Goal: Information Seeking & Learning: Find specific page/section

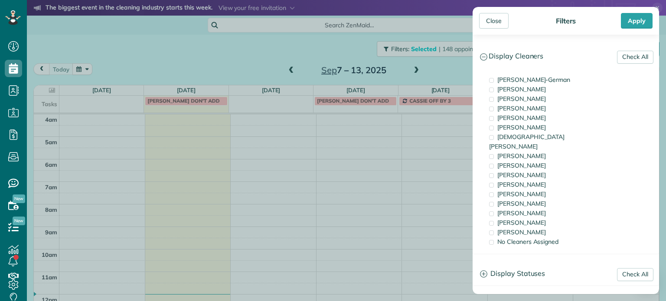
scroll to position [68, 0]
click at [521, 200] on span "[PERSON_NAME]" at bounding box center [521, 204] width 49 height 8
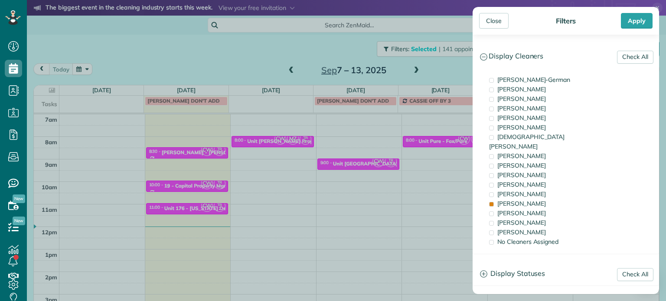
click at [264, 56] on div "Close Filters Apply Check All Display Cleaners Christina Wright-German Cassie F…" at bounding box center [333, 150] width 666 height 301
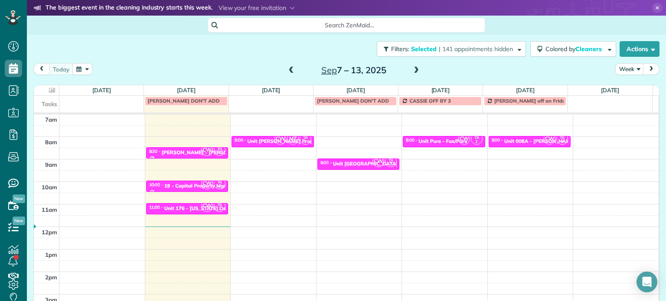
click at [287, 70] on span at bounding box center [292, 71] width 10 height 8
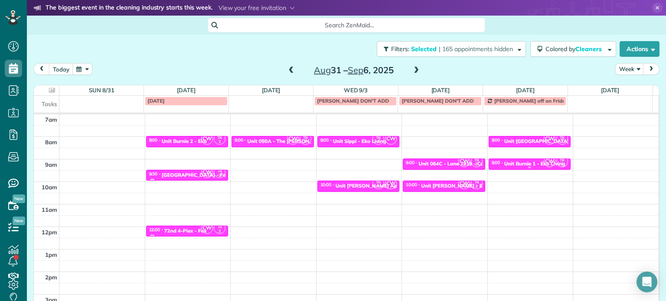
click at [517, 163] on div "Unit Burnie 1 - Eko Living" at bounding box center [534, 164] width 61 height 6
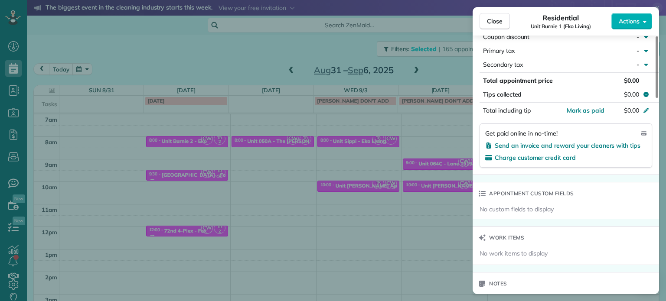
scroll to position [611, 0]
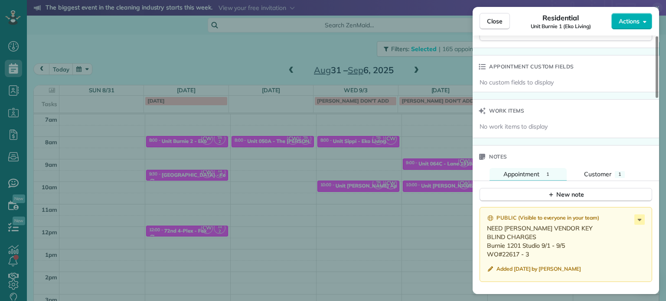
click at [271, 69] on div "Close Residential Unit Burnie 1 (Eko Living) Actions Status Active Unit Burnie …" at bounding box center [333, 150] width 666 height 301
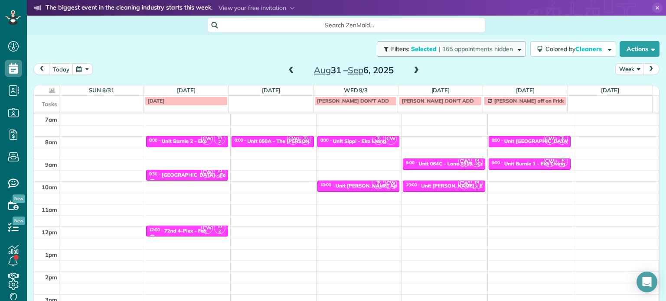
click at [490, 50] on span "| 165 appointments hidden" at bounding box center [476, 49] width 74 height 8
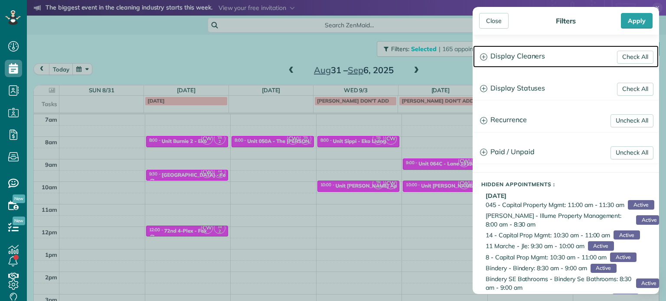
click at [513, 53] on h3 "Display Cleaners" at bounding box center [566, 57] width 186 height 22
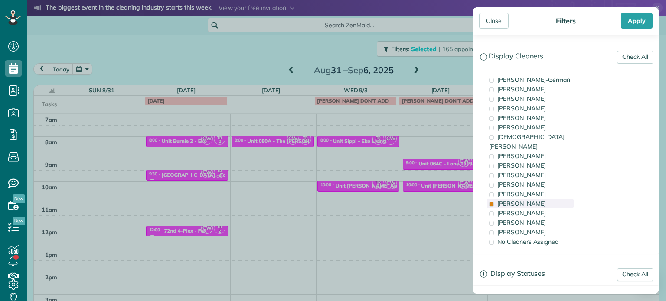
click at [527, 200] on span "Tammi Rue" at bounding box center [521, 204] width 49 height 8
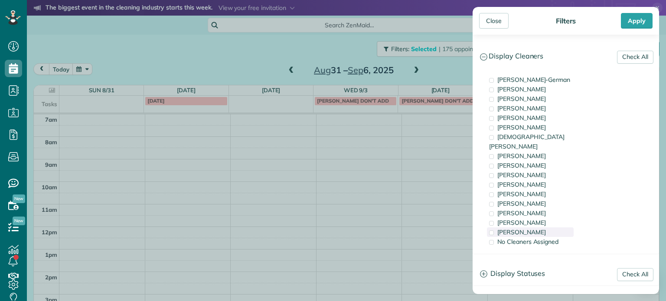
click at [532, 228] on span "Cristina Sainz" at bounding box center [521, 232] width 49 height 8
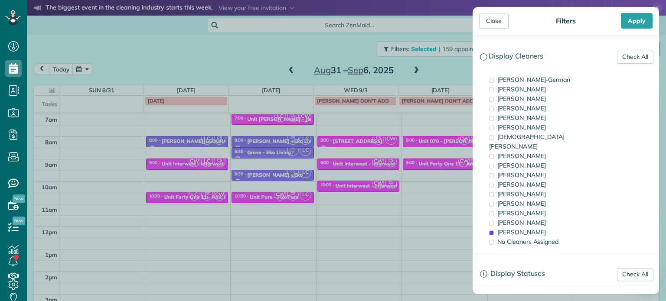
click at [447, 72] on div "Close Filters Apply Check All Display Cleaners Christina Wright-German Cassie F…" at bounding box center [333, 150] width 666 height 301
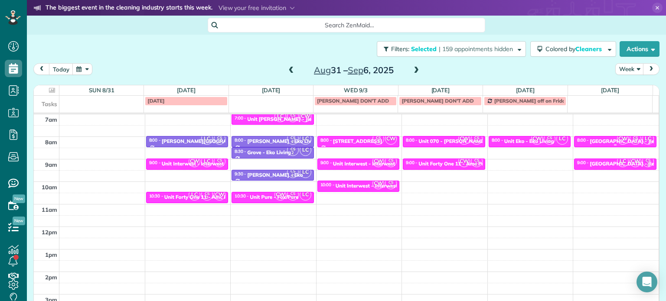
click at [617, 140] on span "CW" at bounding box center [623, 139] width 12 height 12
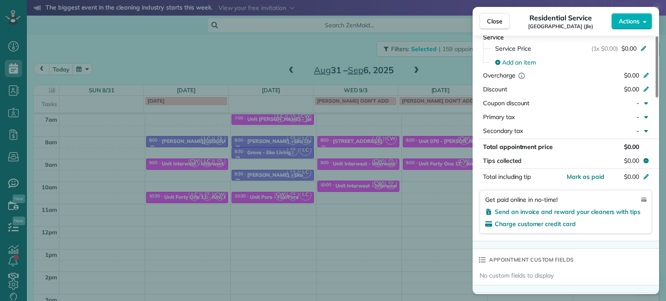
scroll to position [607, 0]
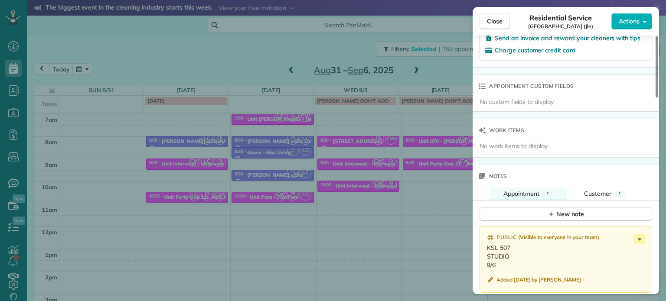
click at [259, 48] on div "Close Residential Service Unit King Street Lofts (Jle) Actions Status Active Un…" at bounding box center [333, 150] width 666 height 301
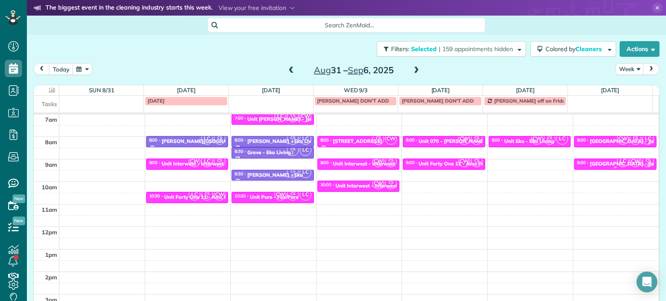
click at [617, 163] on span "LC" at bounding box center [623, 162] width 12 height 12
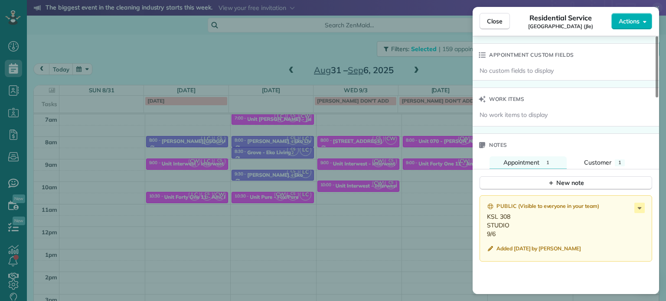
scroll to position [657, 0]
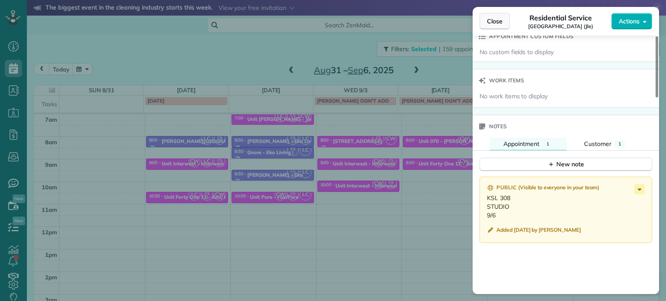
click at [501, 26] on button "Close" at bounding box center [494, 21] width 30 height 16
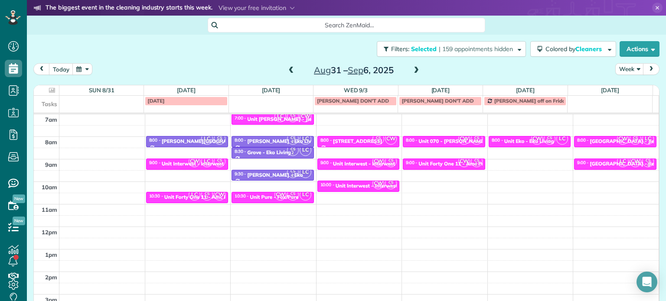
click at [411, 73] on span at bounding box center [416, 71] width 10 height 8
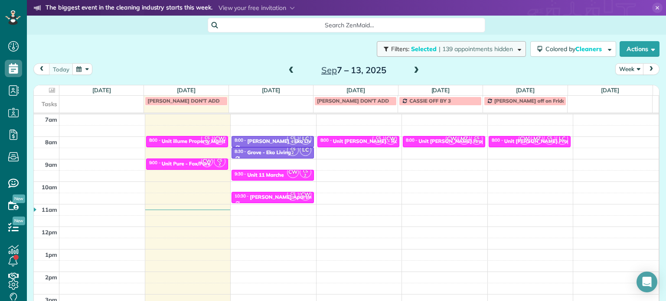
click at [457, 51] on span "| 139 appointments hidden" at bounding box center [476, 49] width 74 height 8
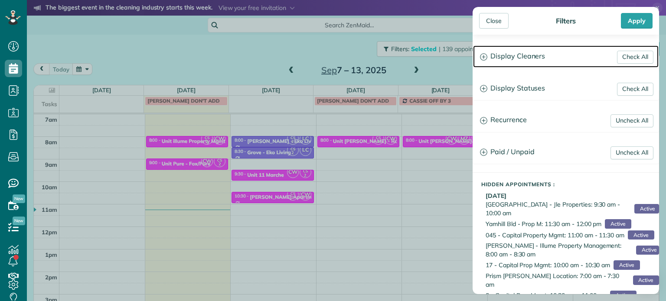
click at [514, 61] on h3 "Display Cleaners" at bounding box center [566, 57] width 186 height 22
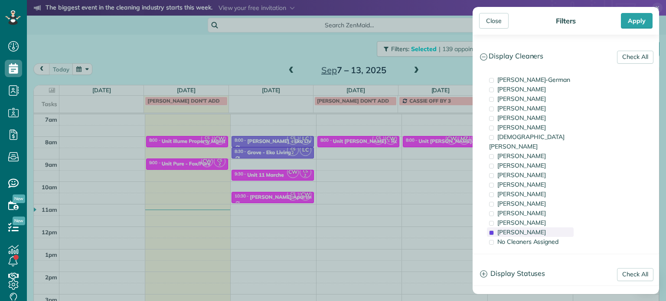
click at [530, 228] on span "Cristina Sainz" at bounding box center [521, 232] width 49 height 8
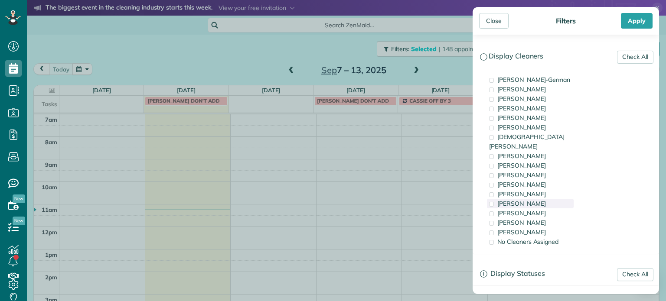
click at [530, 199] on div "Tammi Rue" at bounding box center [530, 204] width 87 height 10
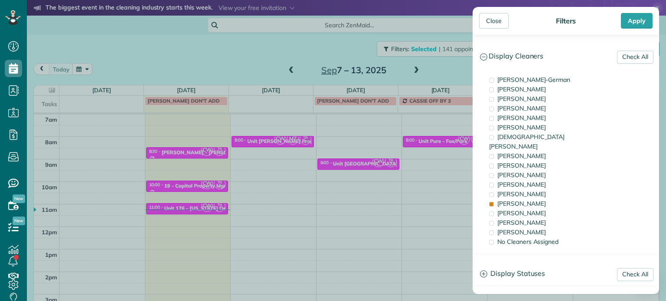
click at [175, 150] on div "Close Filters Apply Check All Display Cleaners Christina Wright-German Cassie F…" at bounding box center [333, 150] width 666 height 301
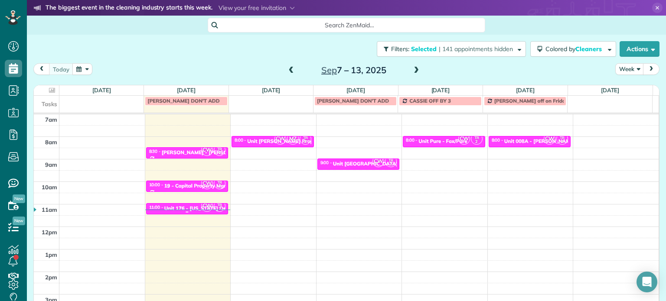
click at [193, 205] on div "Unit 176 - Mississippi Delta - Capital" at bounding box center [209, 208] width 91 height 6
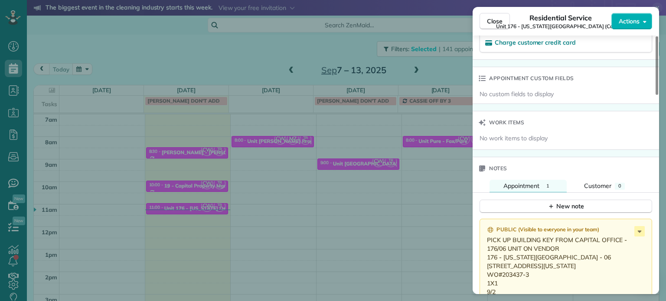
scroll to position [652, 0]
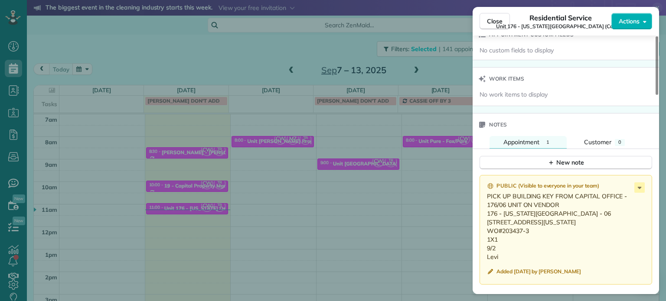
drag, startPoint x: 532, startPoint y: 243, endPoint x: 502, endPoint y: 245, distance: 30.8
click at [502, 245] on p "PICK UP BUILDING KEY FROM CAPITAL OFFICE - 176/06 UNIT ON VENDOR 176 - Mississi…" at bounding box center [567, 226] width 160 height 69
click at [236, 146] on div "Close Residential Service Unit 176 - Mississippi Delta (Capital) Actions Status…" at bounding box center [333, 150] width 666 height 301
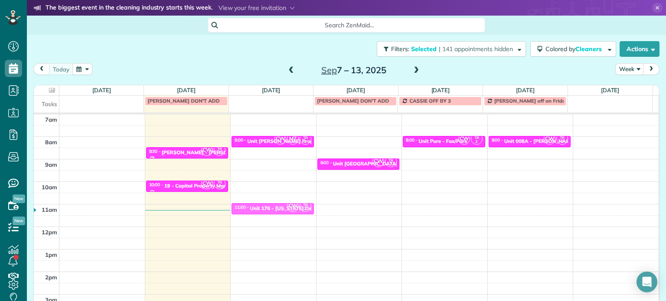
drag, startPoint x: 186, startPoint y: 207, endPoint x: 237, endPoint y: 206, distance: 50.7
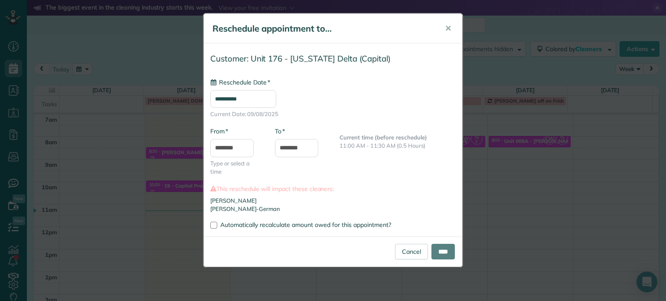
type input "**********"
click at [437, 244] on input "****" at bounding box center [442, 252] width 23 height 16
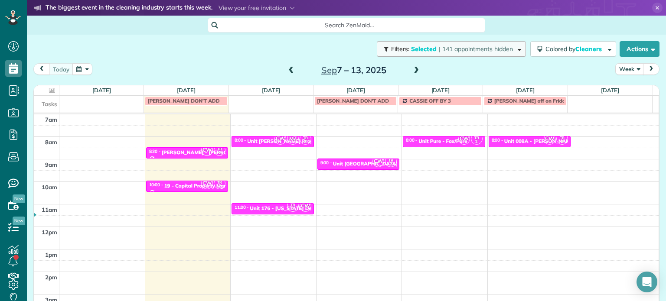
click at [460, 50] on span "| 141 appointments hidden" at bounding box center [476, 49] width 74 height 8
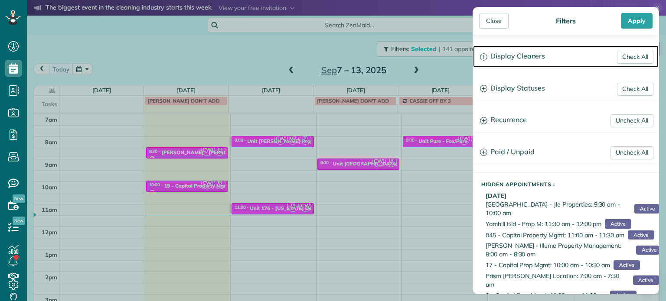
click at [506, 56] on h3 "Display Cleaners" at bounding box center [566, 57] width 186 height 22
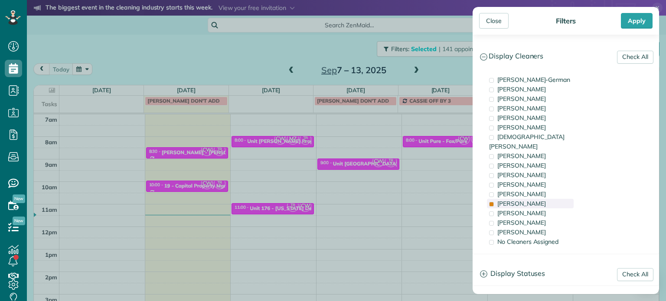
click at [533, 199] on div "Tammi Rue" at bounding box center [530, 204] width 87 height 10
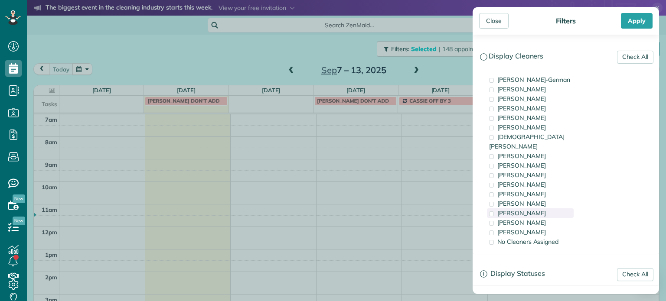
click at [535, 209] on span "Meralda Harris" at bounding box center [521, 213] width 49 height 8
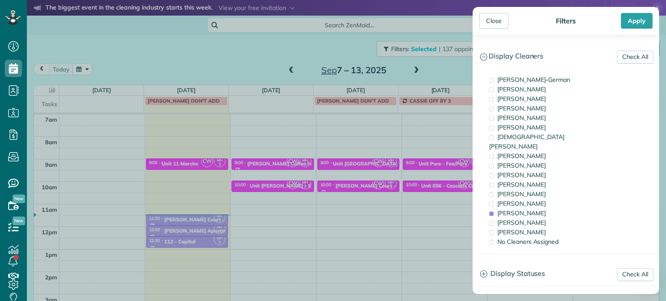
click at [408, 183] on div "Close Filters Apply Check All Display Cleaners Christina Wright-German Cassie F…" at bounding box center [333, 150] width 666 height 301
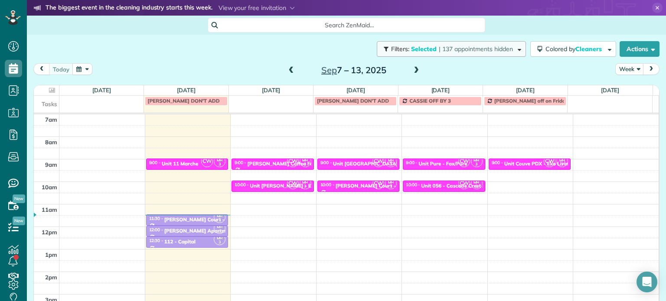
click at [482, 55] on button "Filters: Selected | 137 appointments hidden" at bounding box center [451, 49] width 149 height 16
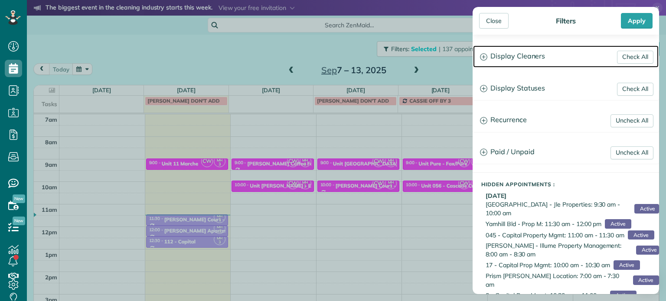
click at [526, 55] on h3 "Display Cleaners" at bounding box center [566, 57] width 186 height 22
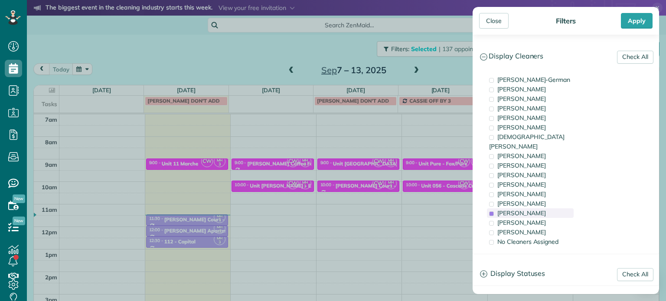
click at [535, 209] on span "Meralda Harris" at bounding box center [521, 213] width 49 height 8
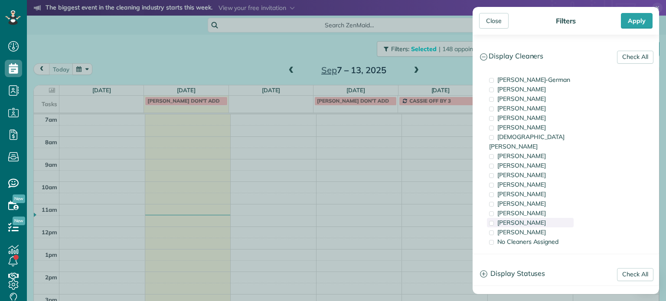
click at [536, 218] on div "Laura Chavez" at bounding box center [530, 223] width 87 height 10
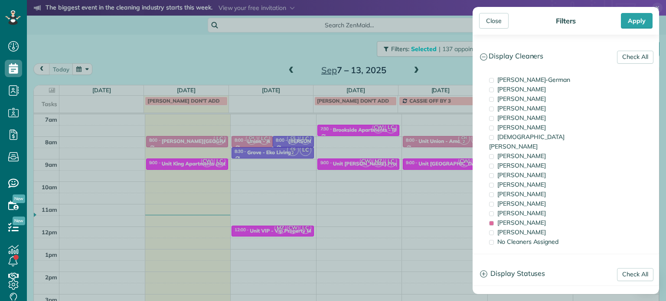
click at [390, 189] on div "Close Filters Apply Check All Display Cleaners Christina Wright-German Cassie F…" at bounding box center [333, 150] width 666 height 301
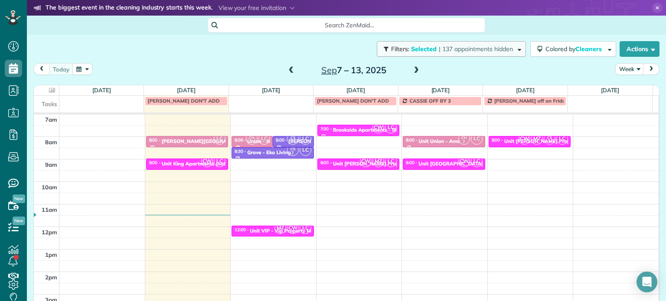
click at [499, 47] on span "| 137 appointments hidden" at bounding box center [476, 49] width 74 height 8
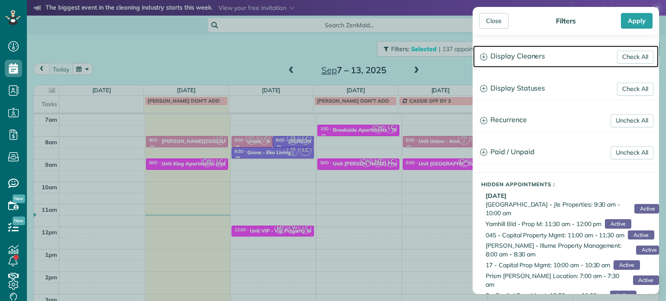
click at [517, 60] on h3 "Display Cleaners" at bounding box center [566, 57] width 186 height 22
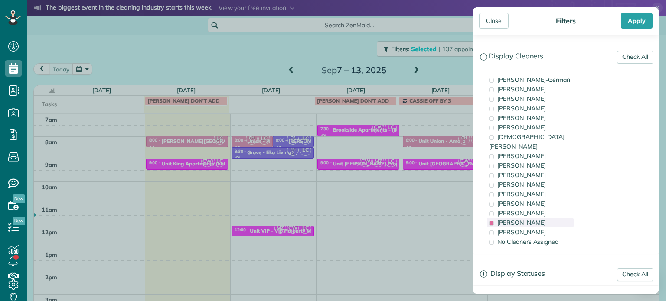
click at [513, 219] on span "Laura Chavez" at bounding box center [521, 223] width 49 height 8
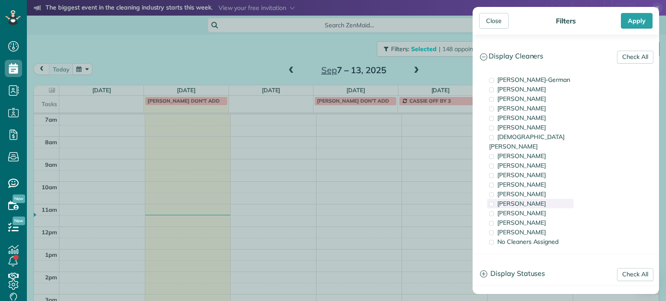
click at [520, 200] on span "Tammi Rue" at bounding box center [521, 204] width 49 height 8
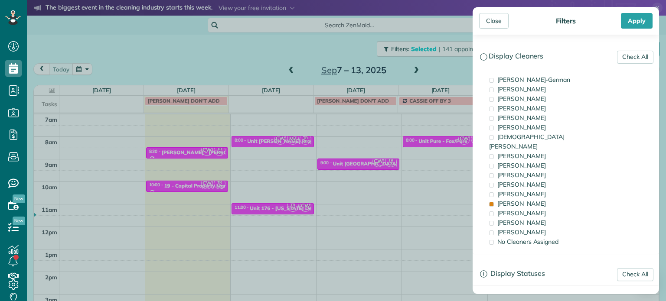
drag, startPoint x: 371, startPoint y: 176, endPoint x: 367, endPoint y: 176, distance: 4.4
click at [371, 176] on div "Close Filters Apply Check All Display Cleaners Christina Wright-German Cassie F…" at bounding box center [333, 150] width 666 height 301
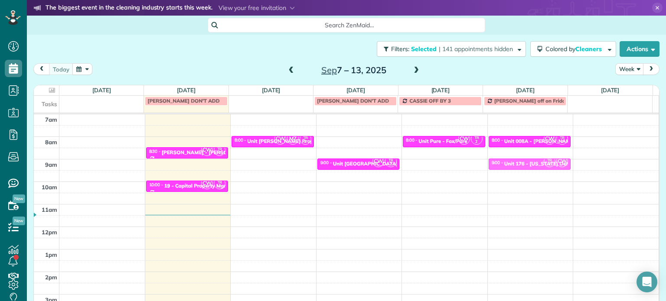
drag, startPoint x: 264, startPoint y: 209, endPoint x: 494, endPoint y: 166, distance: 234.7
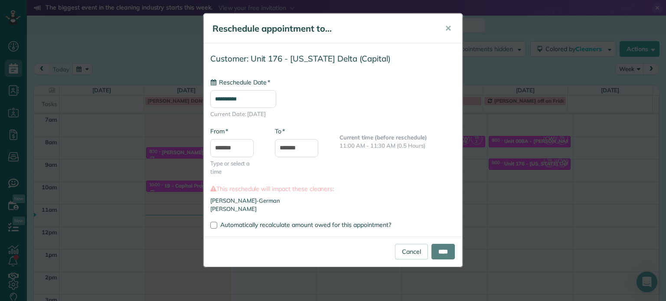
type input "**********"
click at [440, 251] on input "****" at bounding box center [442, 252] width 23 height 16
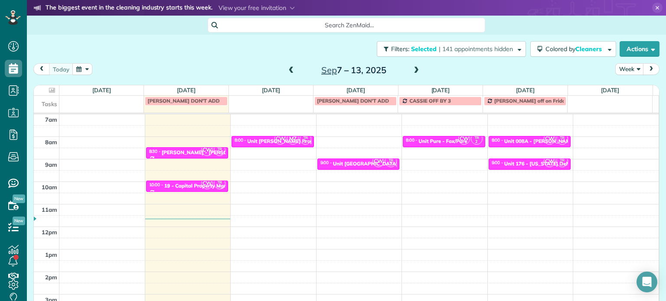
click at [289, 72] on span at bounding box center [292, 71] width 10 height 8
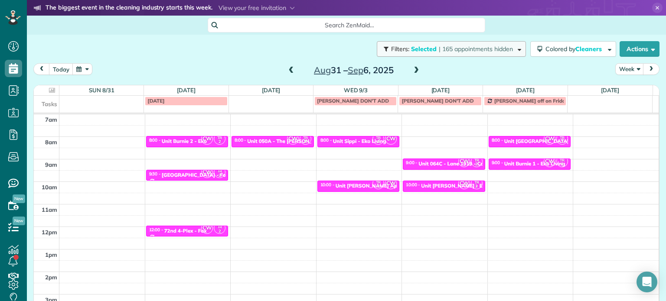
click at [498, 49] on span "| 165 appointments hidden" at bounding box center [476, 49] width 74 height 8
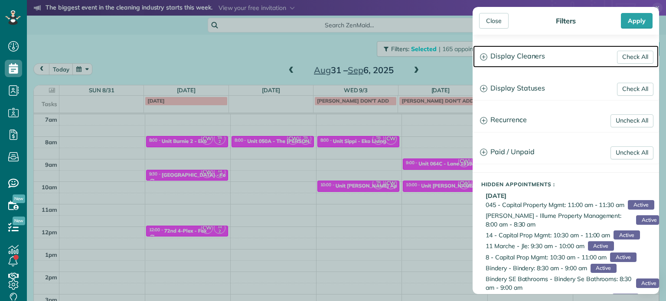
click at [515, 58] on h3 "Display Cleaners" at bounding box center [566, 57] width 186 height 22
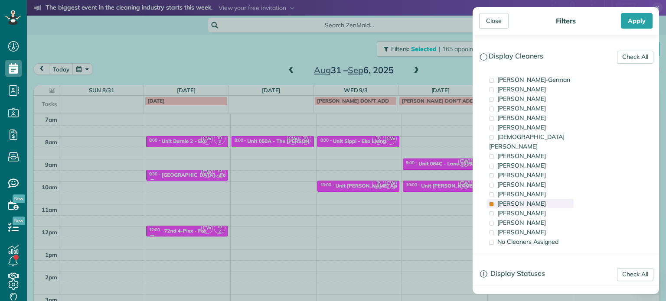
click at [535, 199] on div "Tammi Rue" at bounding box center [530, 204] width 87 height 10
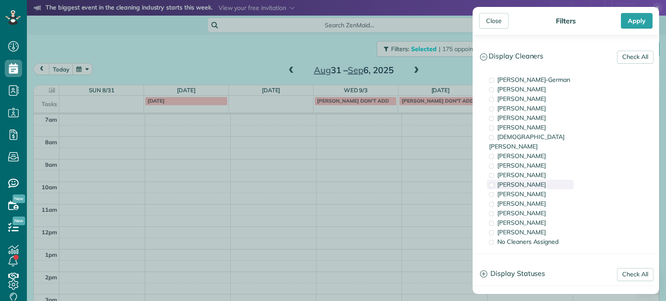
click at [540, 180] on div "Cyndi Holm" at bounding box center [530, 185] width 87 height 10
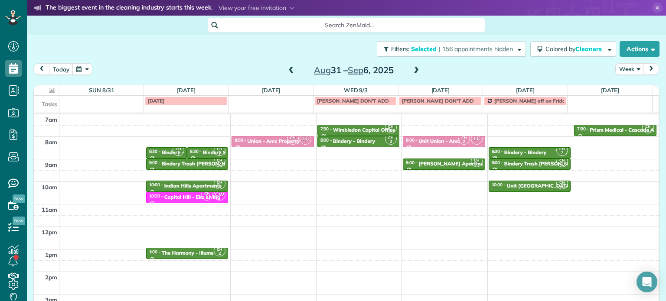
click at [372, 180] on div "Close Filters Apply Check All Display Cleaners Christina Wright-German Cassie F…" at bounding box center [333, 150] width 666 height 301
click at [289, 72] on span at bounding box center [292, 71] width 10 height 8
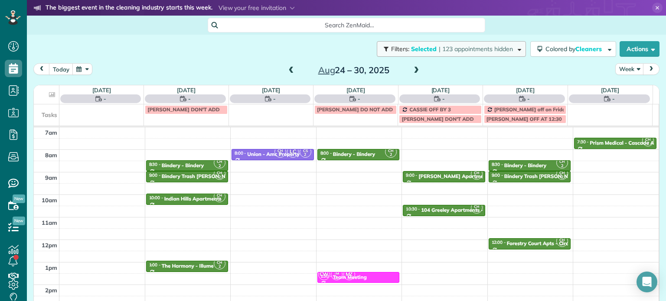
click at [482, 52] on span "| 123 appointments hidden" at bounding box center [476, 49] width 74 height 8
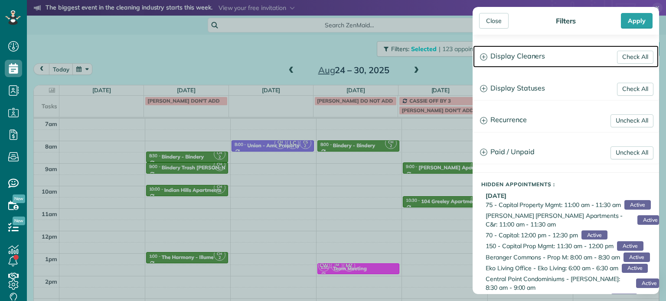
click at [526, 58] on h3 "Display Cleaners" at bounding box center [566, 57] width 186 height 22
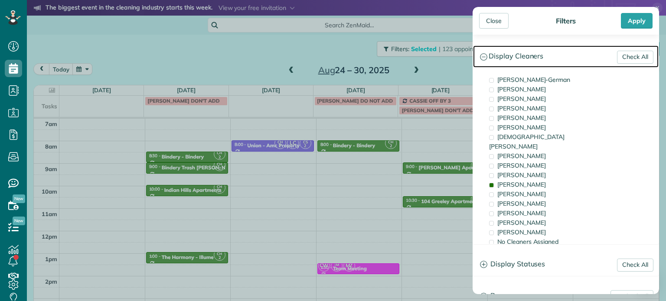
click at [526, 58] on h3 "Display Cleaners" at bounding box center [566, 57] width 186 height 22
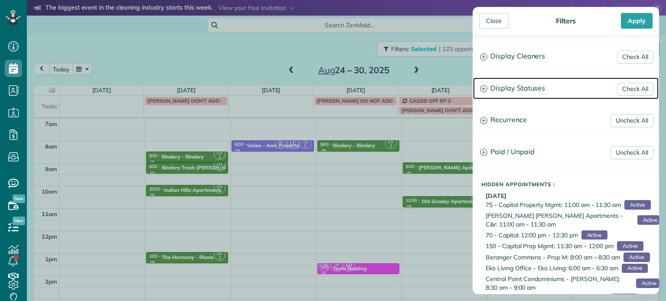
click at [536, 88] on h3 "Display Statuses" at bounding box center [566, 89] width 186 height 22
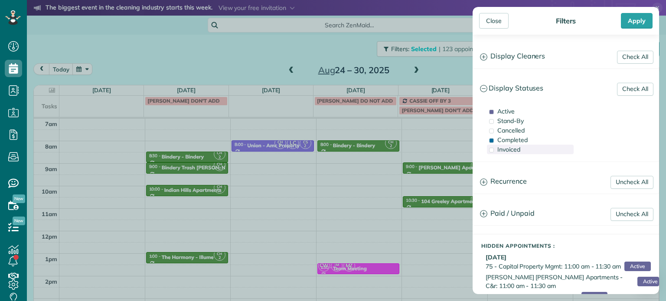
click at [523, 152] on div "Invoiced" at bounding box center [530, 150] width 87 height 10
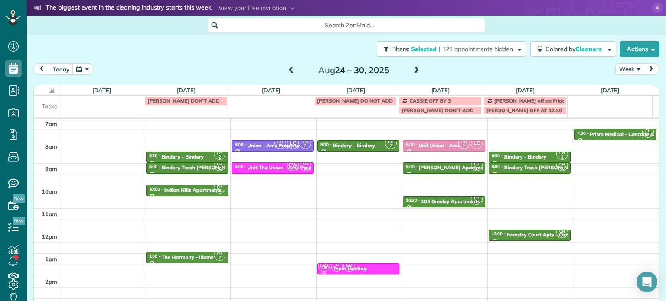
click at [256, 55] on div "Close Filters Apply Check All Display Cleaners Christina Wright-German Cassie F…" at bounding box center [333, 150] width 666 height 301
click at [290, 67] on span at bounding box center [292, 71] width 10 height 8
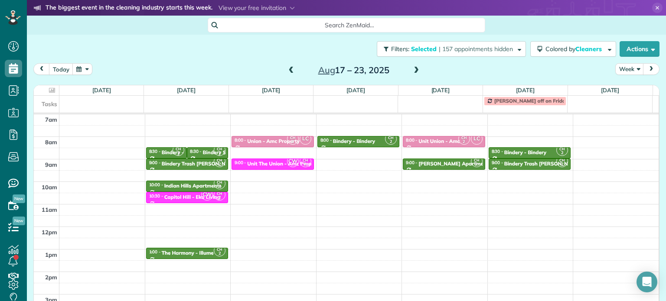
click at [416, 70] on span at bounding box center [416, 71] width 10 height 8
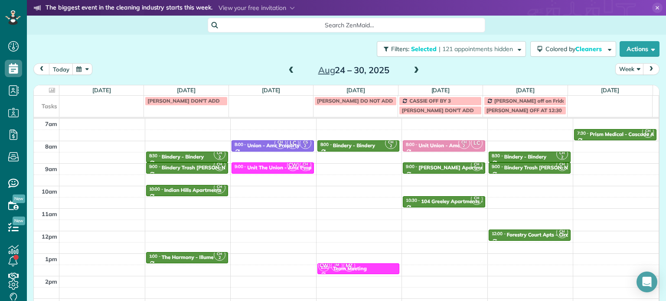
click at [416, 70] on span at bounding box center [416, 71] width 10 height 8
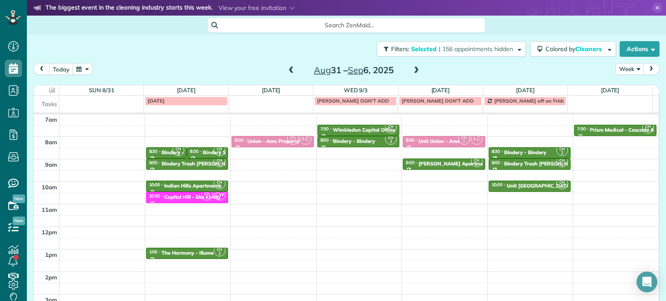
click at [416, 70] on span at bounding box center [416, 71] width 10 height 8
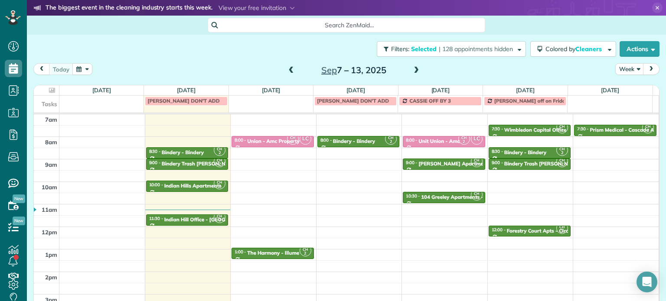
click at [287, 70] on span at bounding box center [292, 71] width 10 height 8
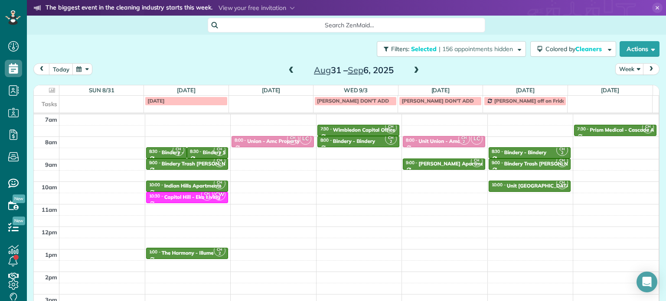
click at [287, 70] on span at bounding box center [292, 71] width 10 height 8
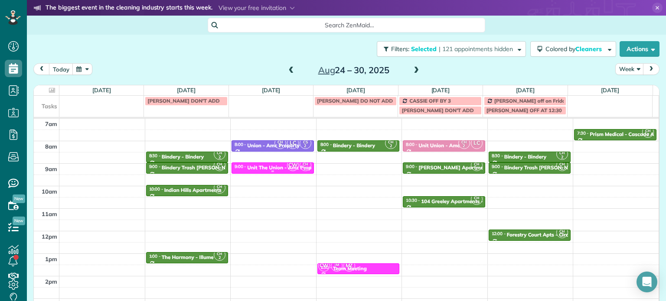
click at [287, 168] on span "CW" at bounding box center [293, 166] width 12 height 12
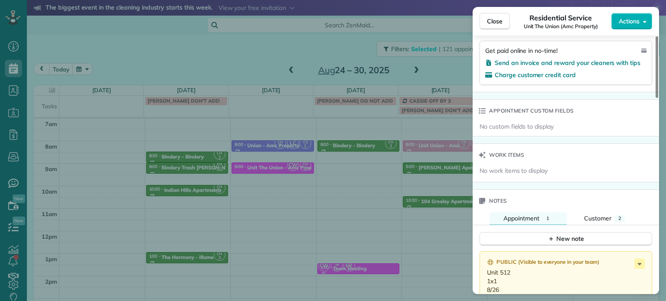
scroll to position [656, 0]
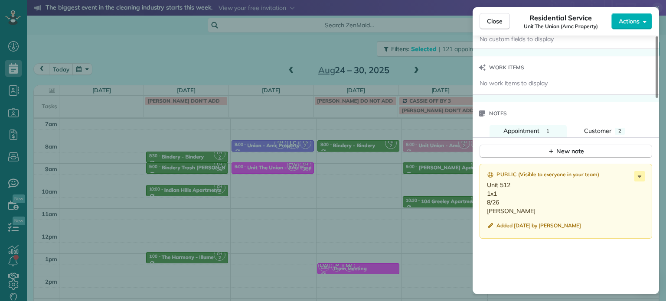
click at [235, 58] on div "Close Residential Service Unit The Union (Amc Property) Actions Status Invoiced…" at bounding box center [333, 150] width 666 height 301
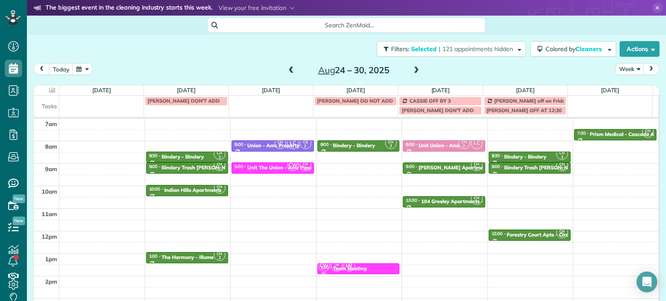
click at [411, 72] on span at bounding box center [416, 71] width 10 height 8
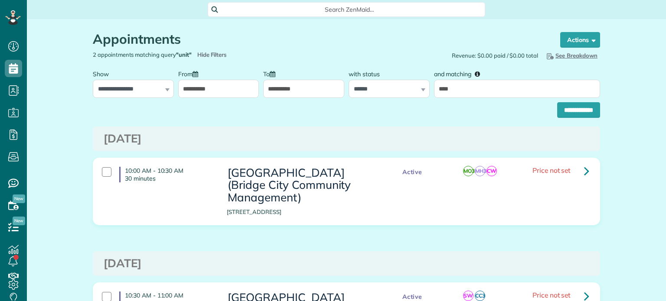
scroll to position [4, 4]
click at [232, 83] on input "**********" at bounding box center [218, 89] width 81 height 18
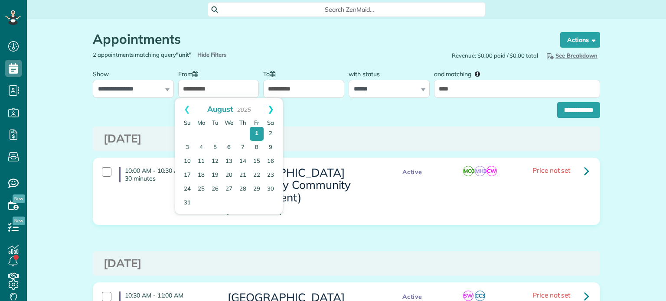
click at [275, 105] on link "Next" at bounding box center [271, 109] width 24 height 22
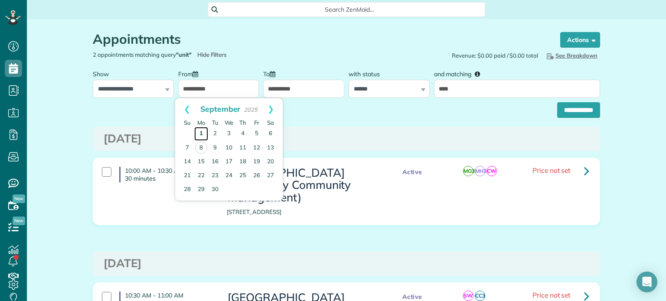
click at [201, 130] on link "1" at bounding box center [201, 134] width 14 height 14
type input "**********"
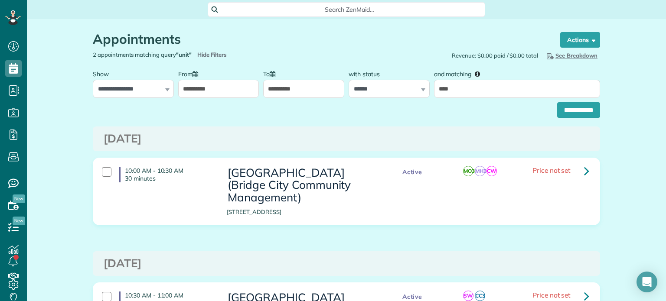
click at [310, 85] on input "**********" at bounding box center [303, 89] width 81 height 18
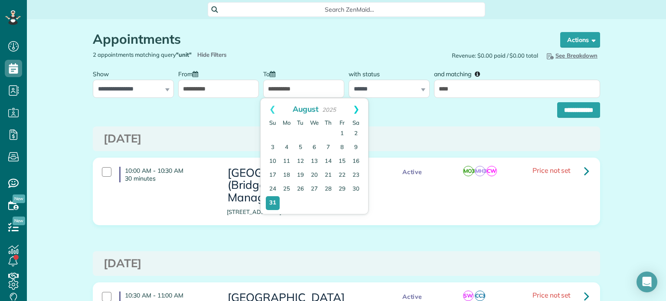
click at [358, 108] on link "Next" at bounding box center [356, 109] width 24 height 22
click at [302, 187] on link "30" at bounding box center [301, 190] width 14 height 14
type input "**********"
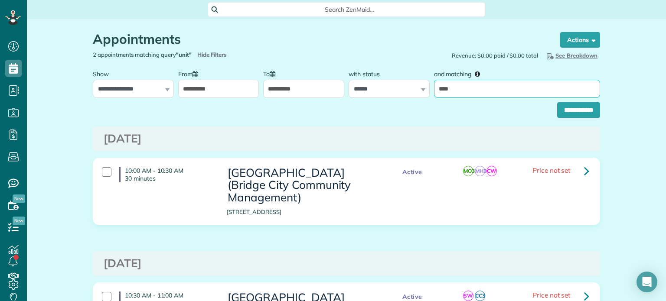
drag, startPoint x: 455, startPoint y: 91, endPoint x: 430, endPoint y: 88, distance: 25.3
click at [432, 88] on div "and matching ****" at bounding box center [517, 81] width 170 height 33
type input "*****"
click at [557, 102] on input "**********" at bounding box center [578, 110] width 43 height 16
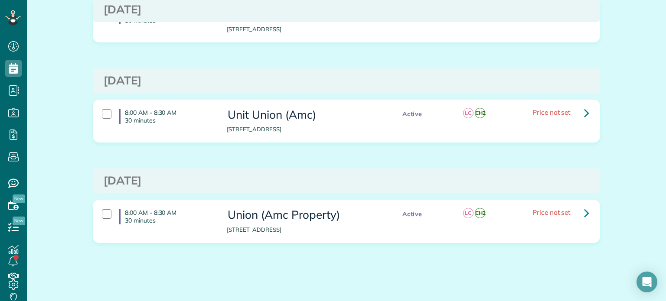
scroll to position [1244, 0]
